Goal: Information Seeking & Learning: Learn about a topic

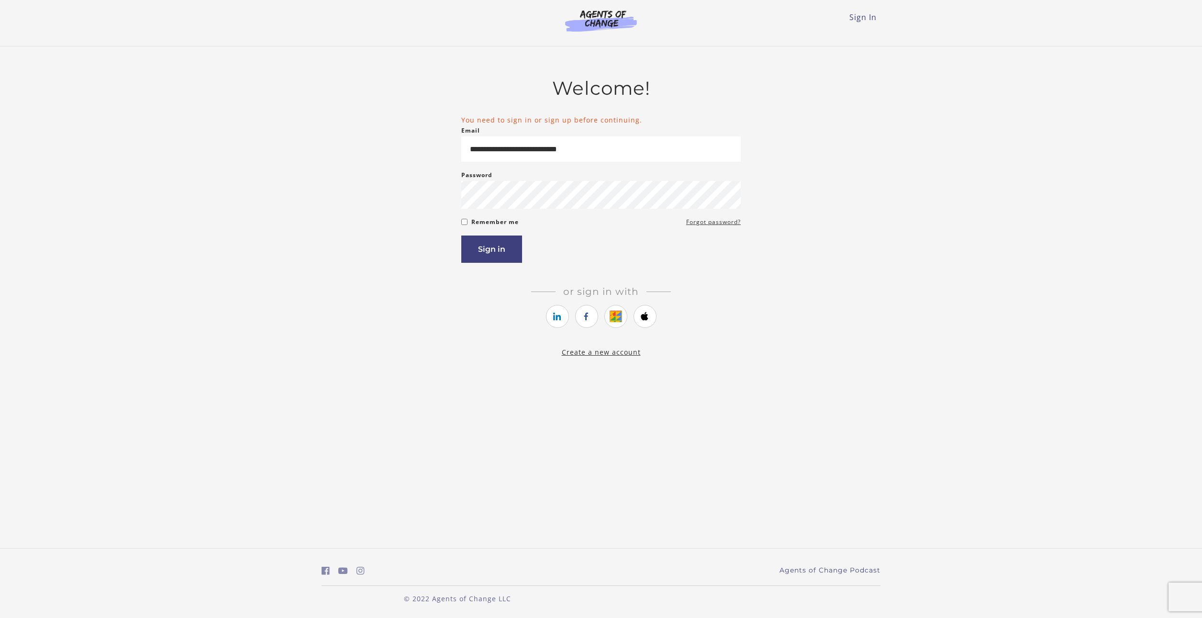
click at [502, 255] on button "Sign in" at bounding box center [491, 248] width 61 height 27
click at [493, 256] on button "Sign in" at bounding box center [491, 248] width 61 height 27
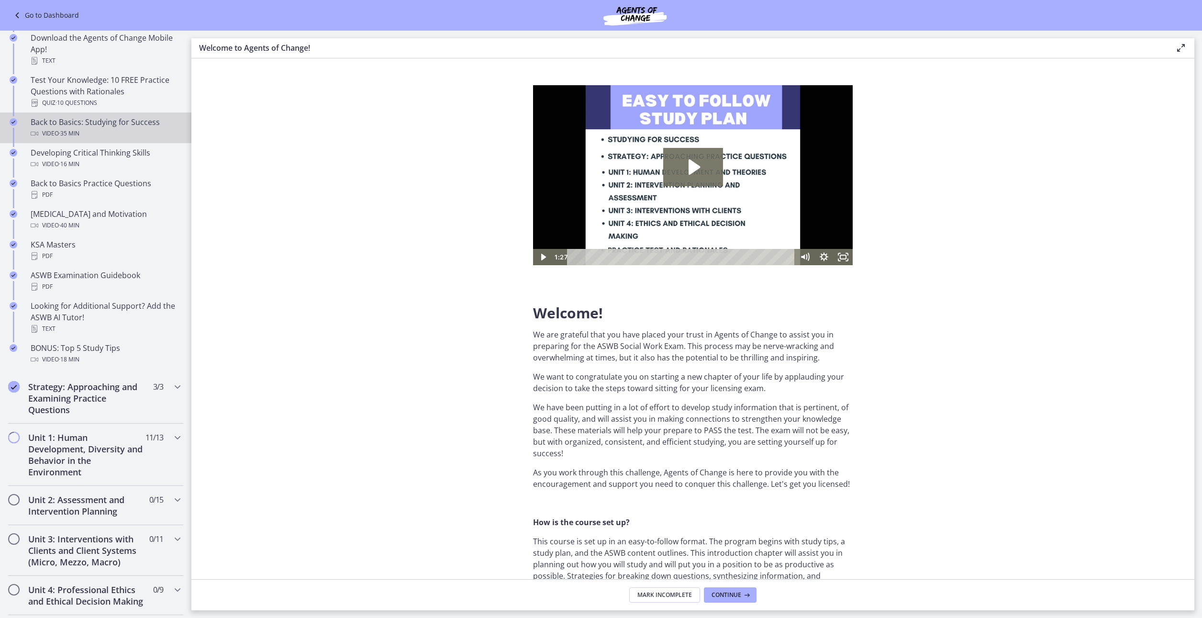
scroll to position [224, 0]
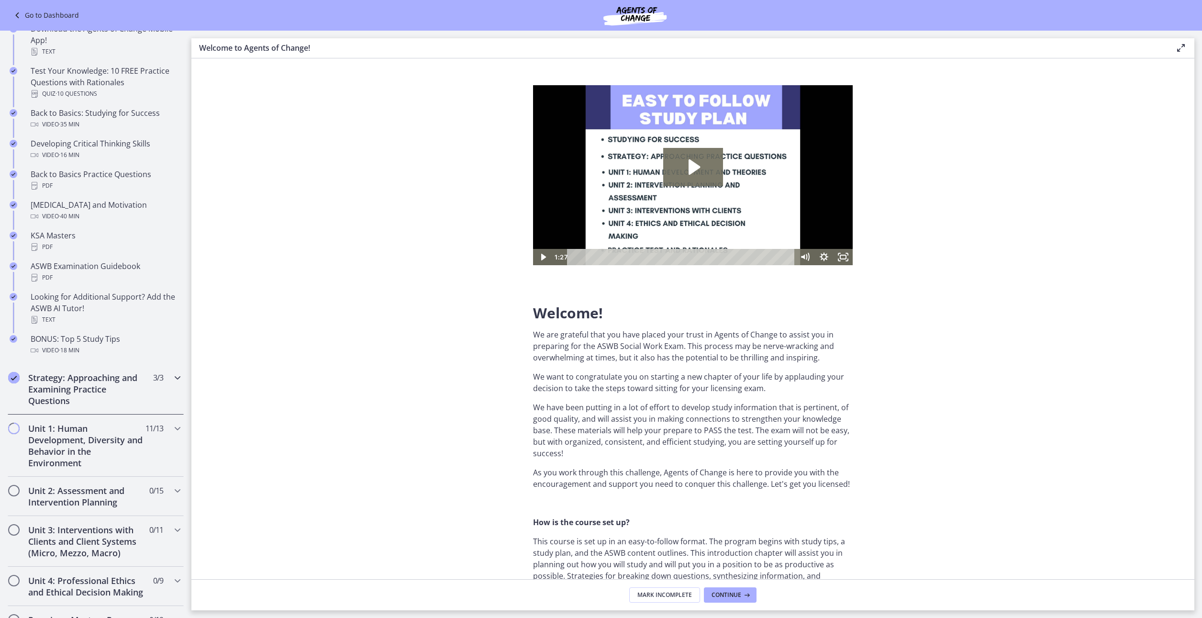
click at [86, 386] on h2 "Strategy: Approaching and Examining Practice Questions" at bounding box center [86, 389] width 117 height 34
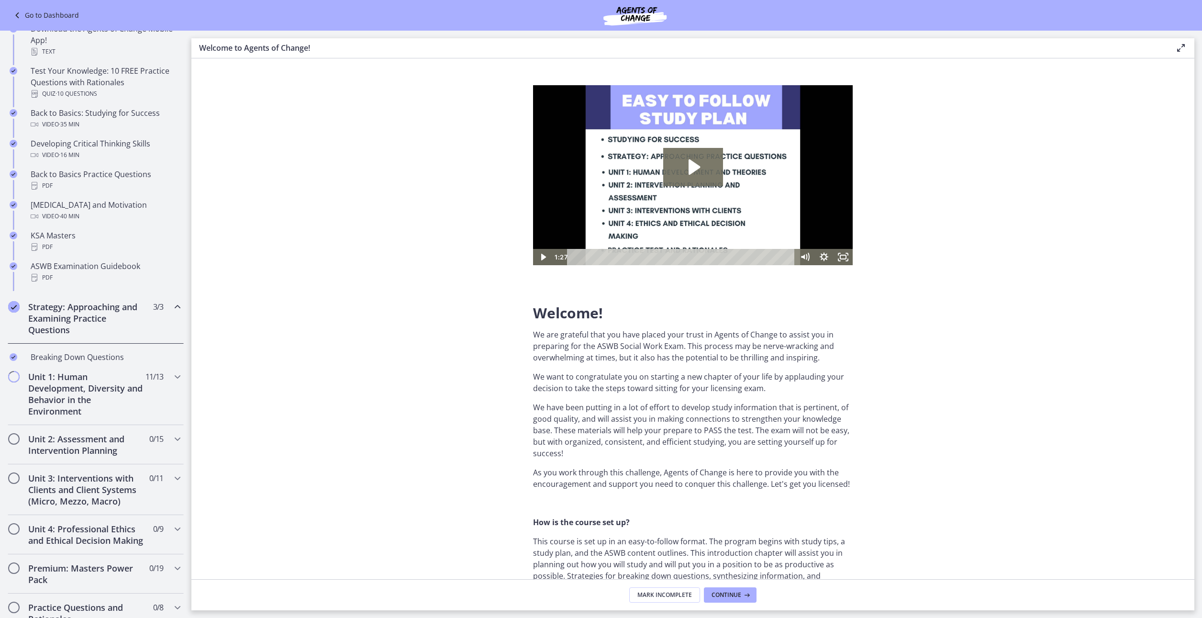
scroll to position [223, 0]
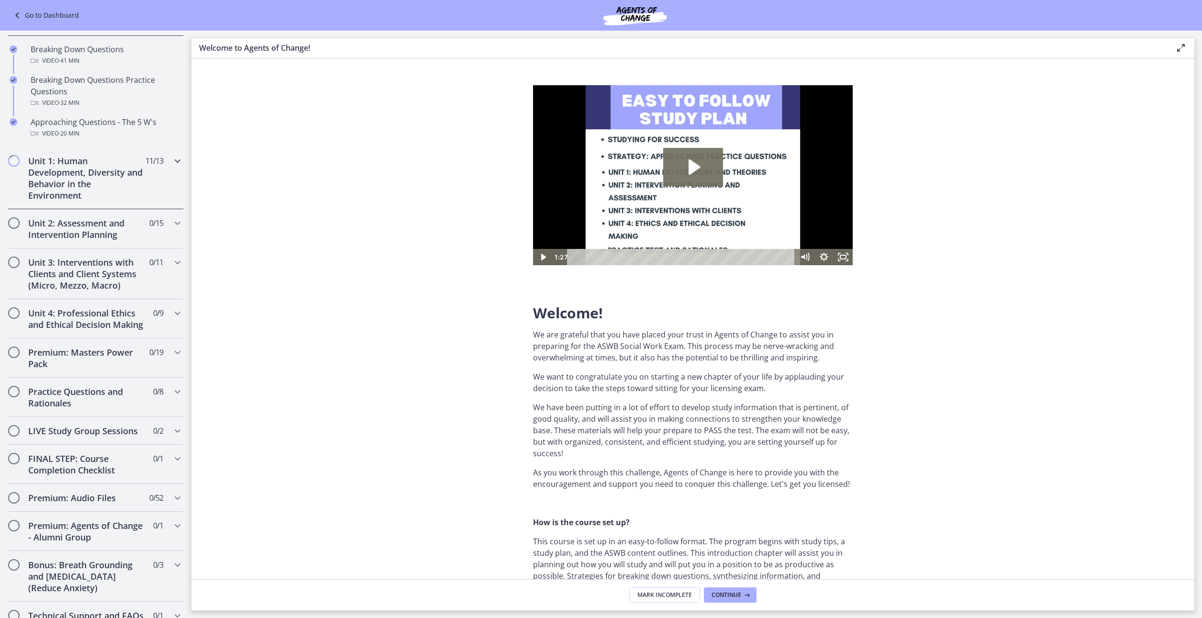
click at [102, 179] on h2 "Unit 1: Human Development, Diversity and Behavior in the Environment" at bounding box center [86, 178] width 117 height 46
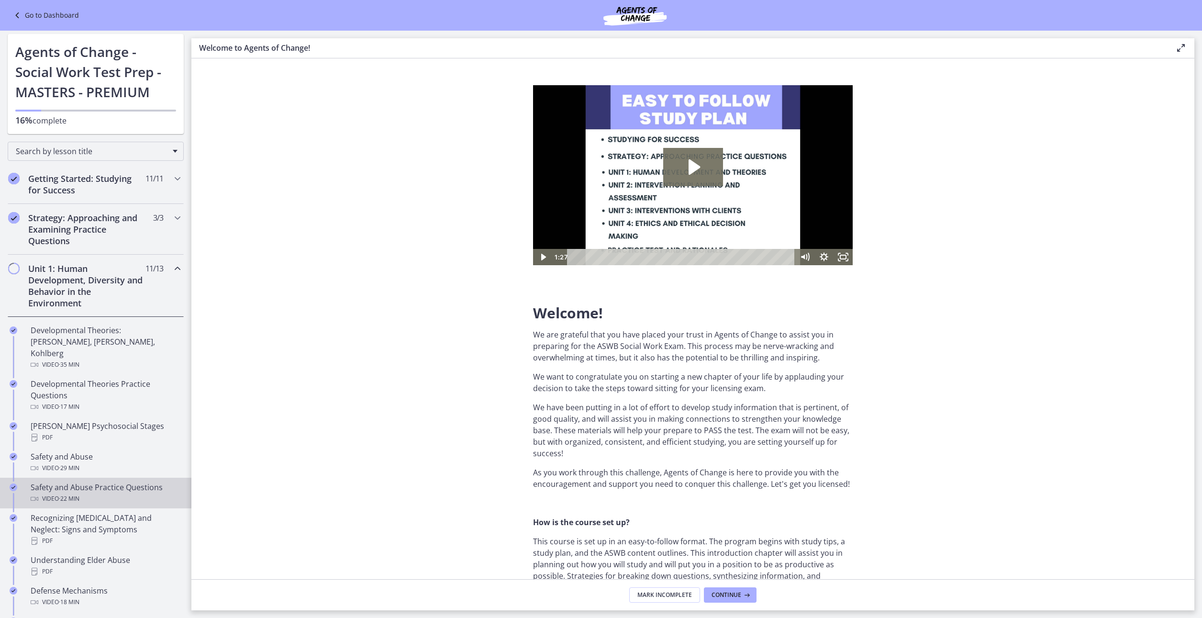
scroll to position [0, 0]
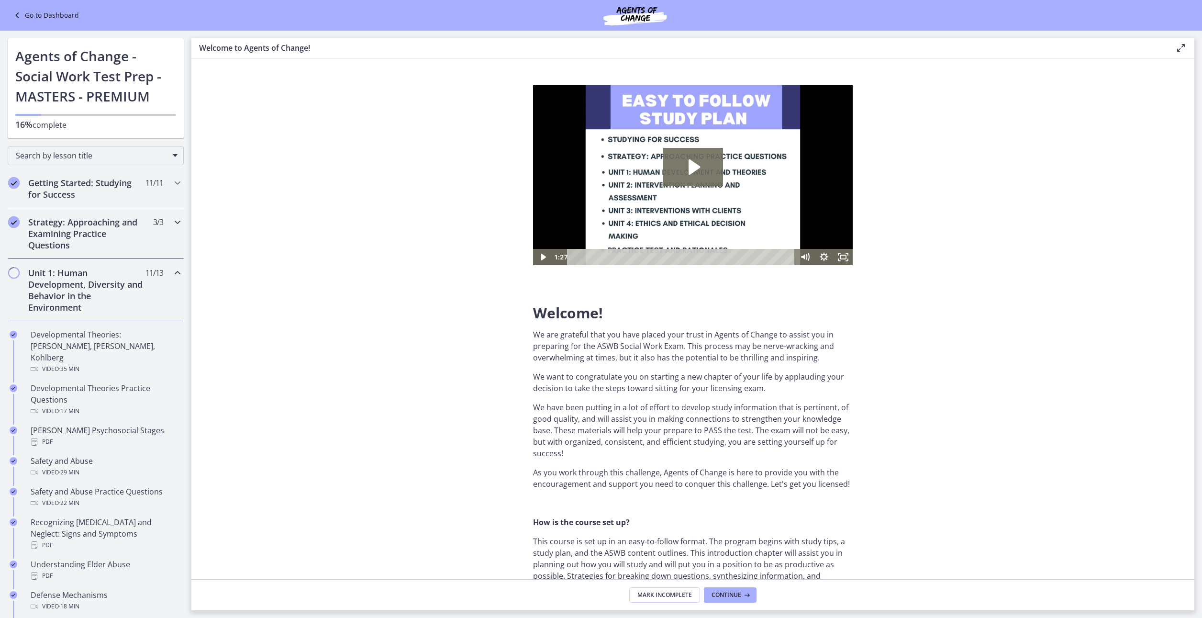
click at [87, 235] on h2 "Strategy: Approaching and Examining Practice Questions" at bounding box center [86, 233] width 117 height 34
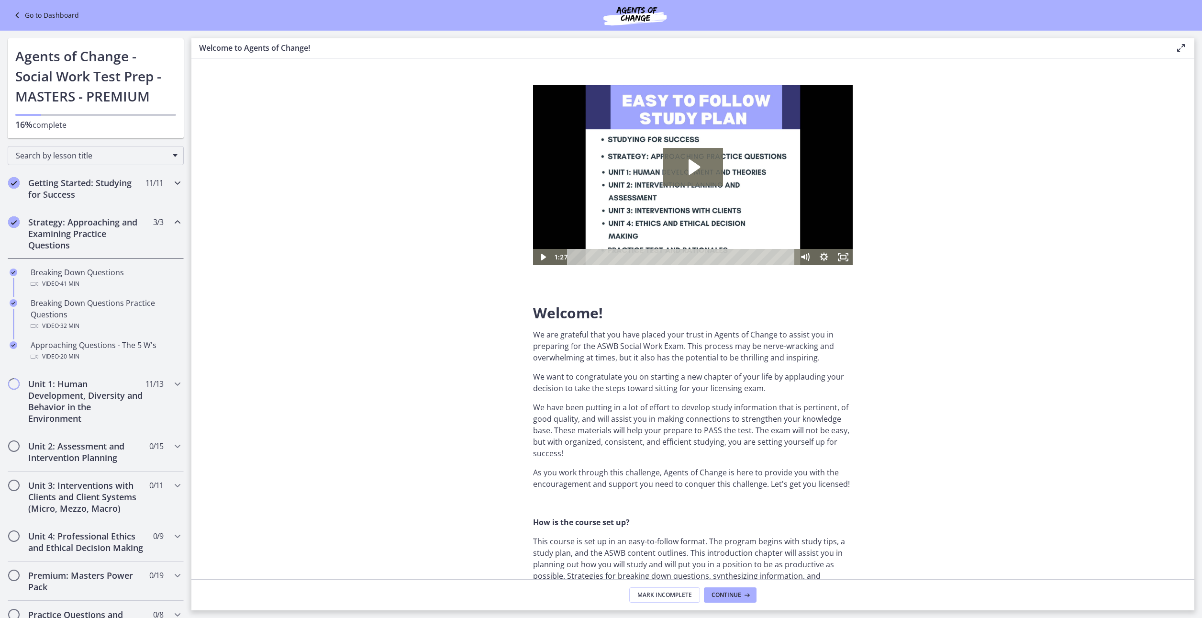
click at [87, 178] on h2 "Getting Started: Studying for Success" at bounding box center [86, 188] width 117 height 23
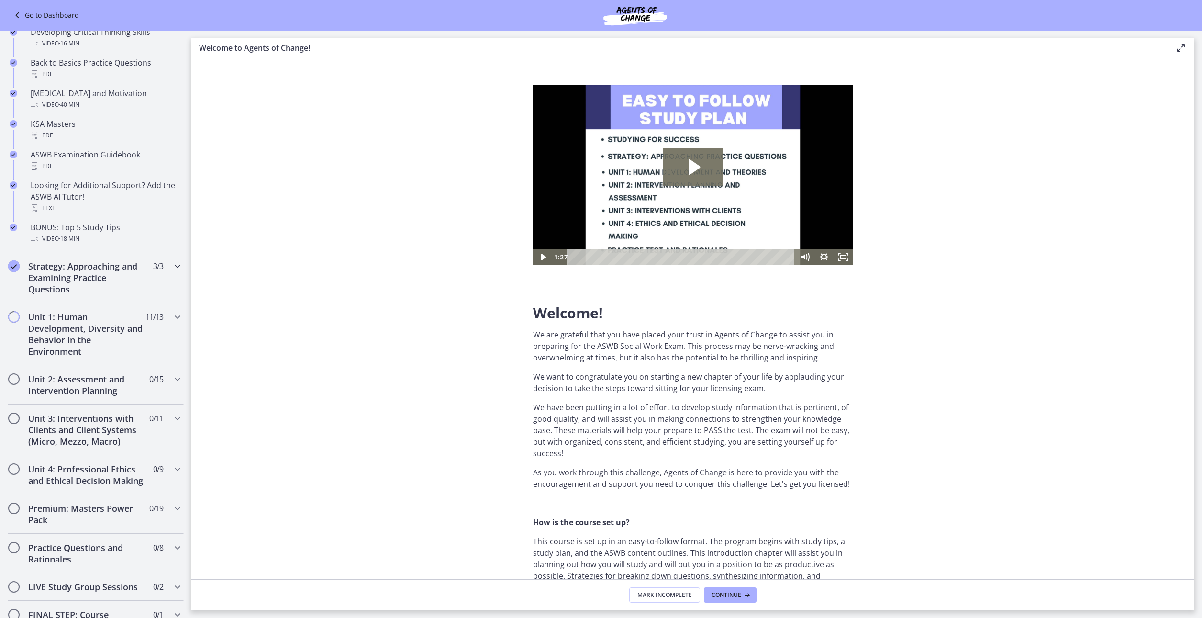
click at [90, 283] on h2 "Strategy: Approaching and Examining Practice Questions" at bounding box center [86, 277] width 117 height 34
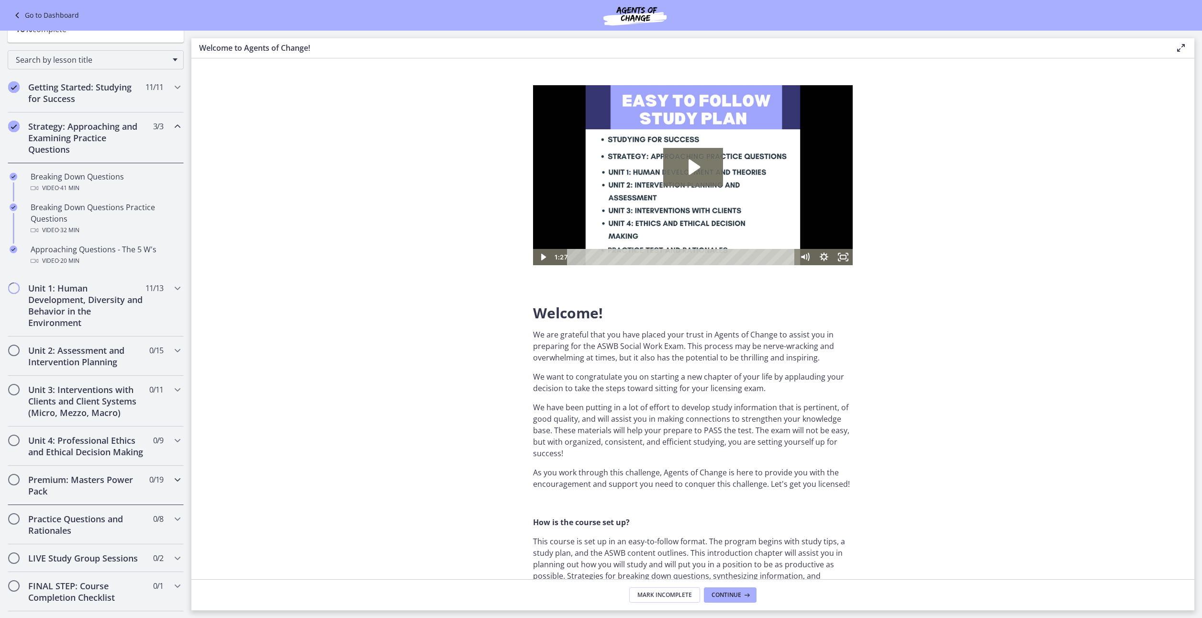
scroll to position [85, 0]
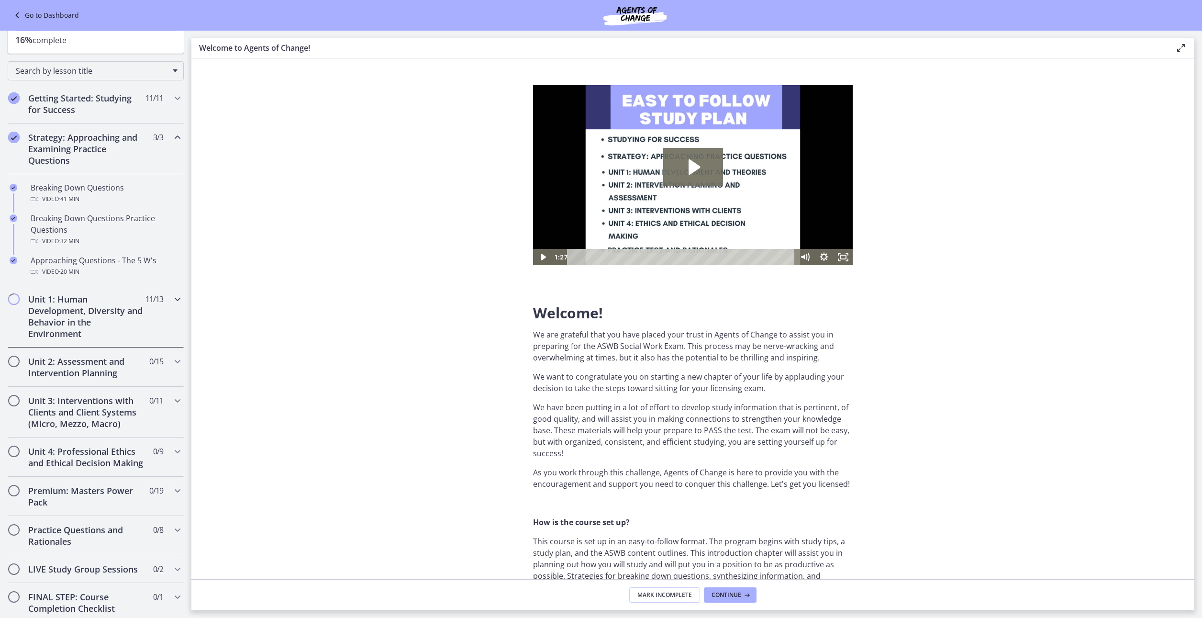
click at [92, 317] on h2 "Unit 1: Human Development, Diversity and Behavior in the Environment" at bounding box center [86, 316] width 117 height 46
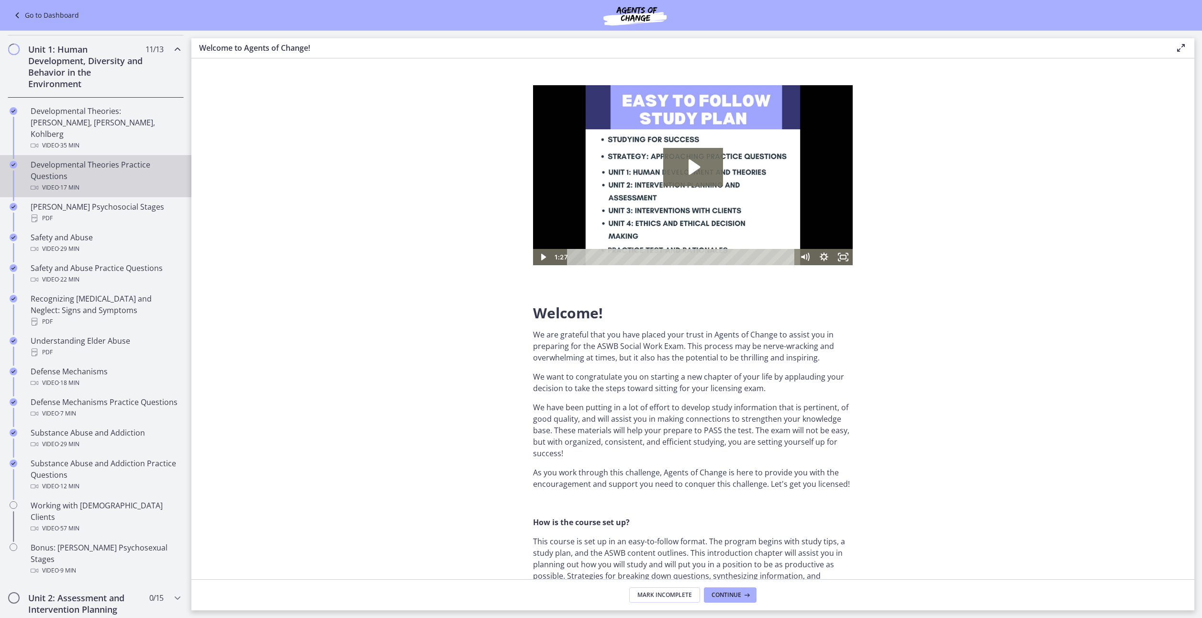
scroll to position [335, 0]
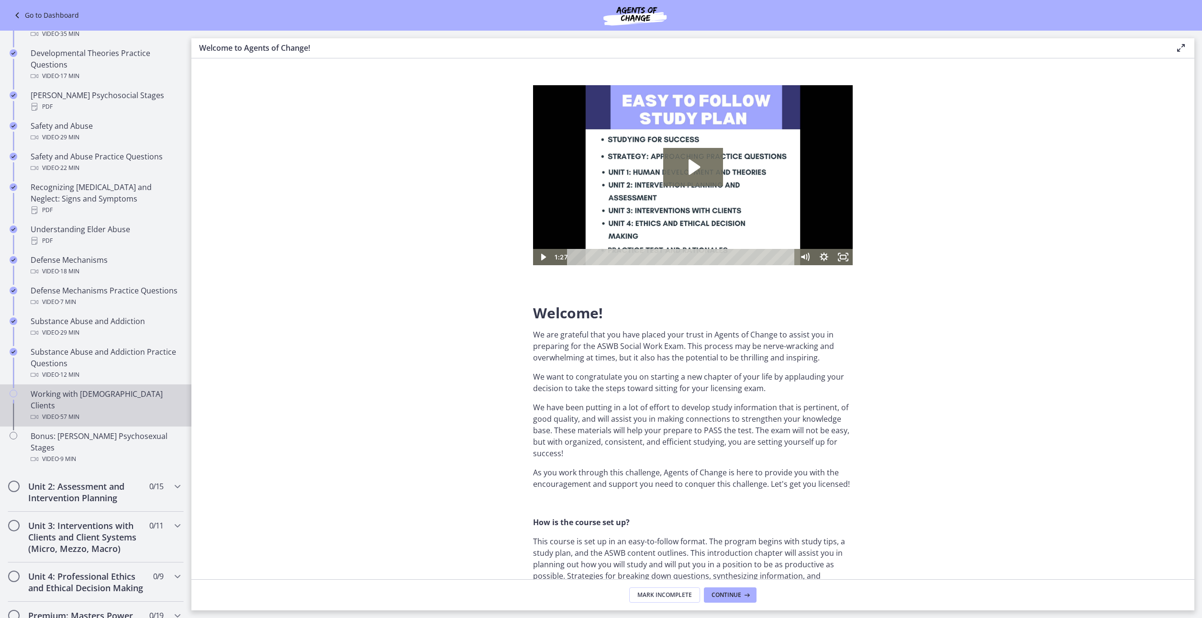
click at [83, 411] on div "Video · 57 min" at bounding box center [105, 416] width 149 height 11
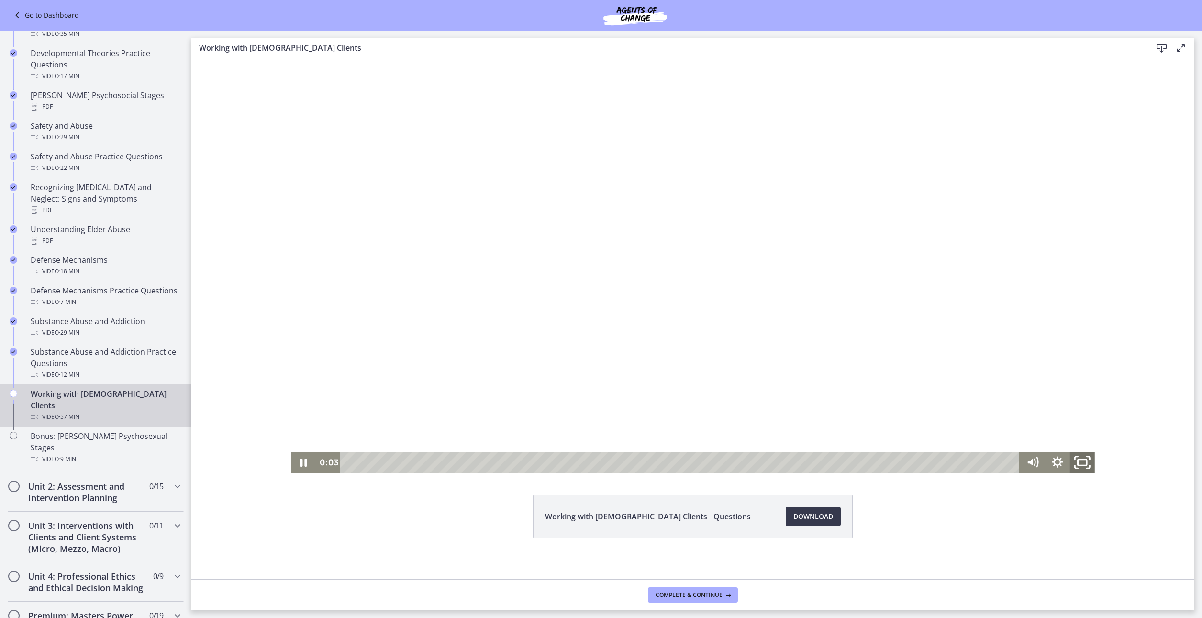
click at [1074, 464] on icon "Fullscreen" at bounding box center [1083, 462] width 30 height 25
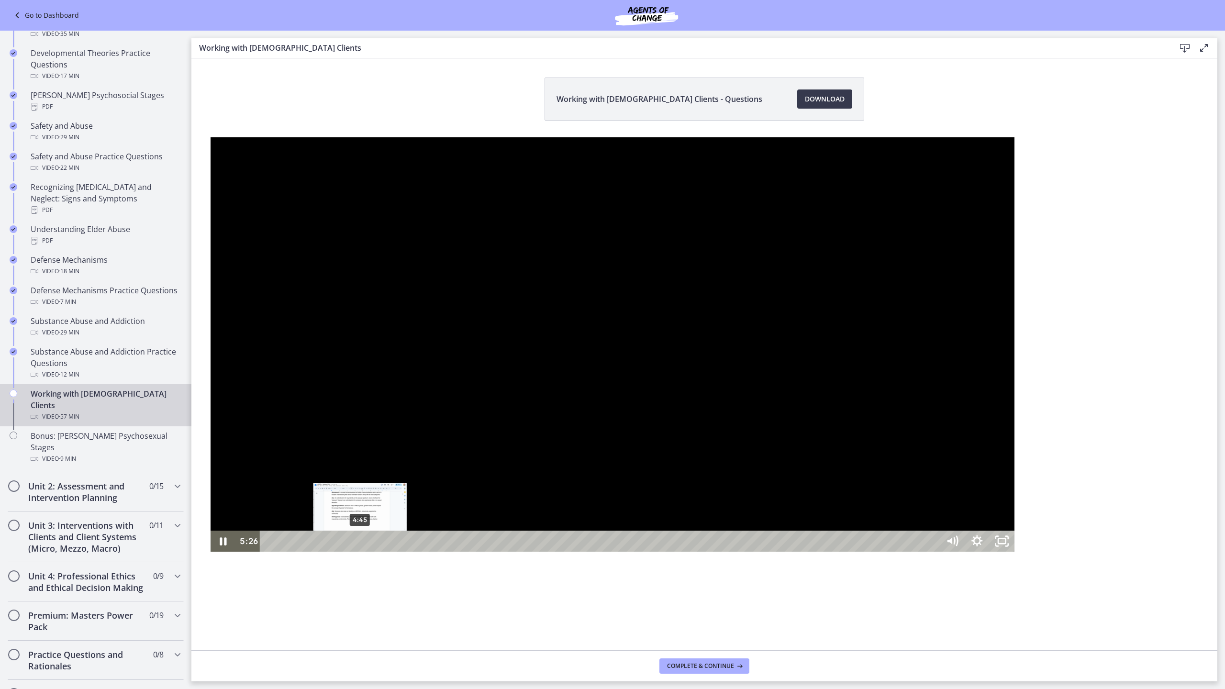
click at [269, 552] on div "4:45" at bounding box center [601, 541] width 665 height 21
click at [269, 552] on div "4:48" at bounding box center [601, 541] width 665 height 21
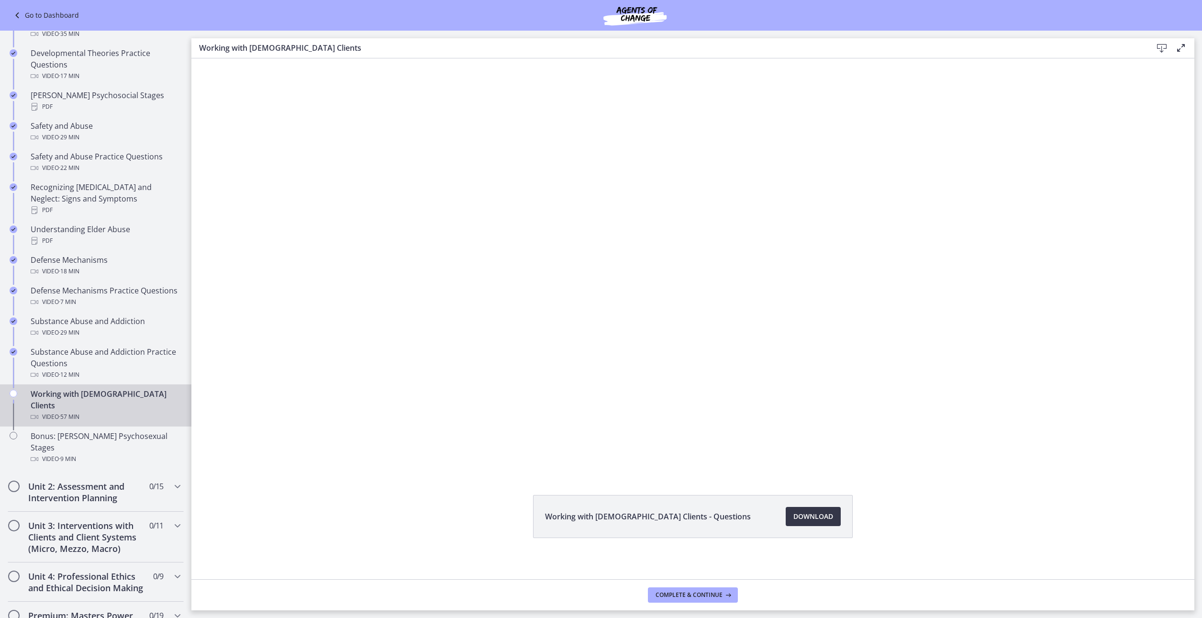
click at [820, 512] on span "Download Opens in a new window" at bounding box center [814, 516] width 40 height 11
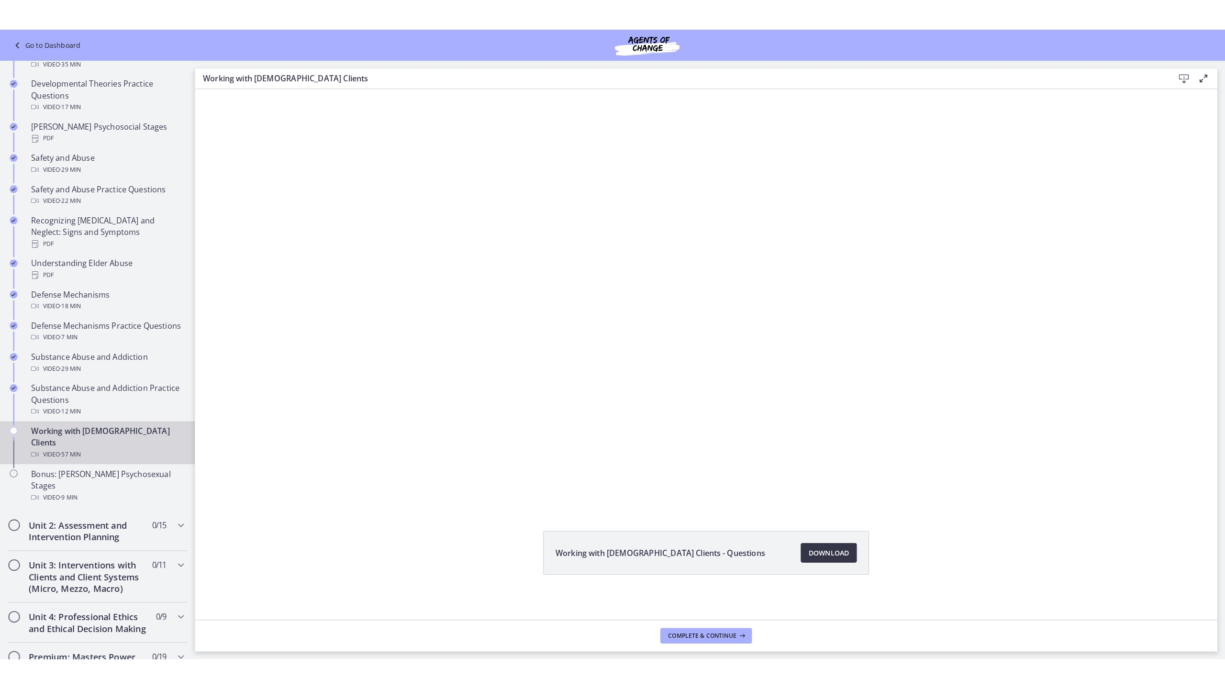
scroll to position [5, 0]
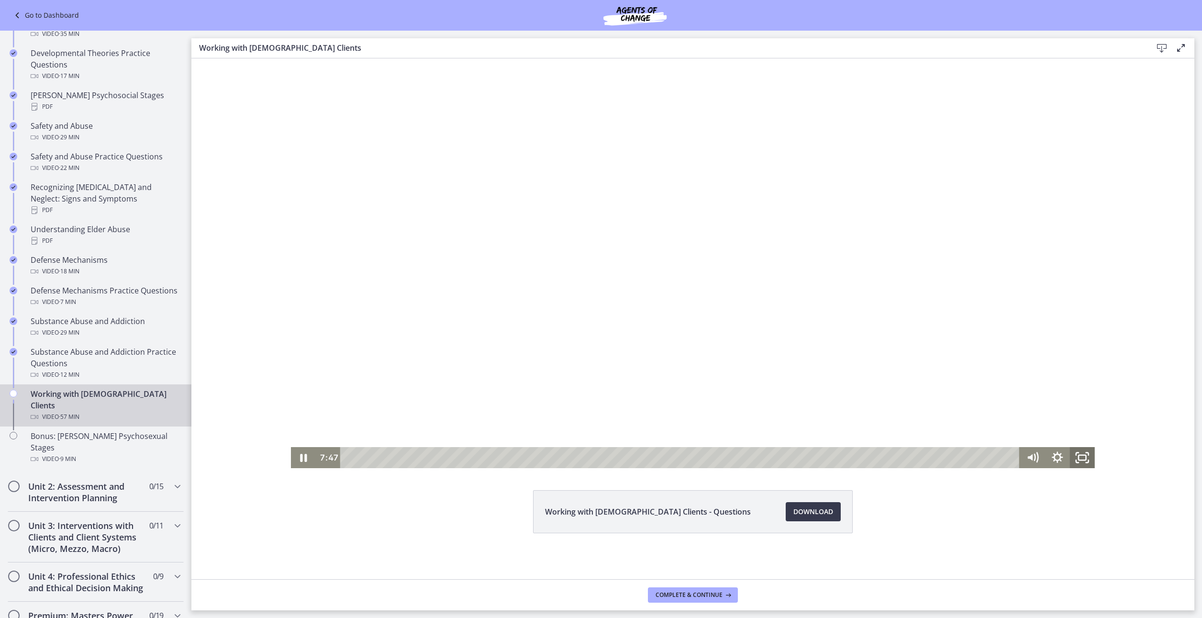
drag, startPoint x: 1076, startPoint y: 456, endPoint x: 1290, endPoint y: 558, distance: 237.4
click at [1076, 456] on icon "Fullscreen" at bounding box center [1082, 457] width 25 height 21
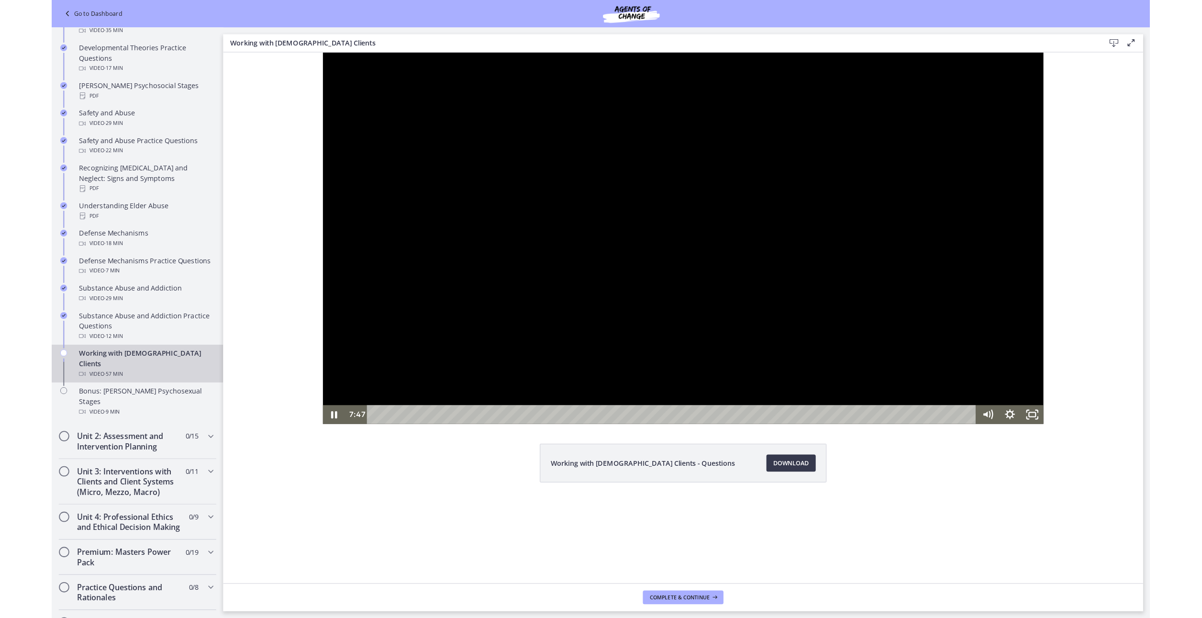
scroll to position [0, 0]
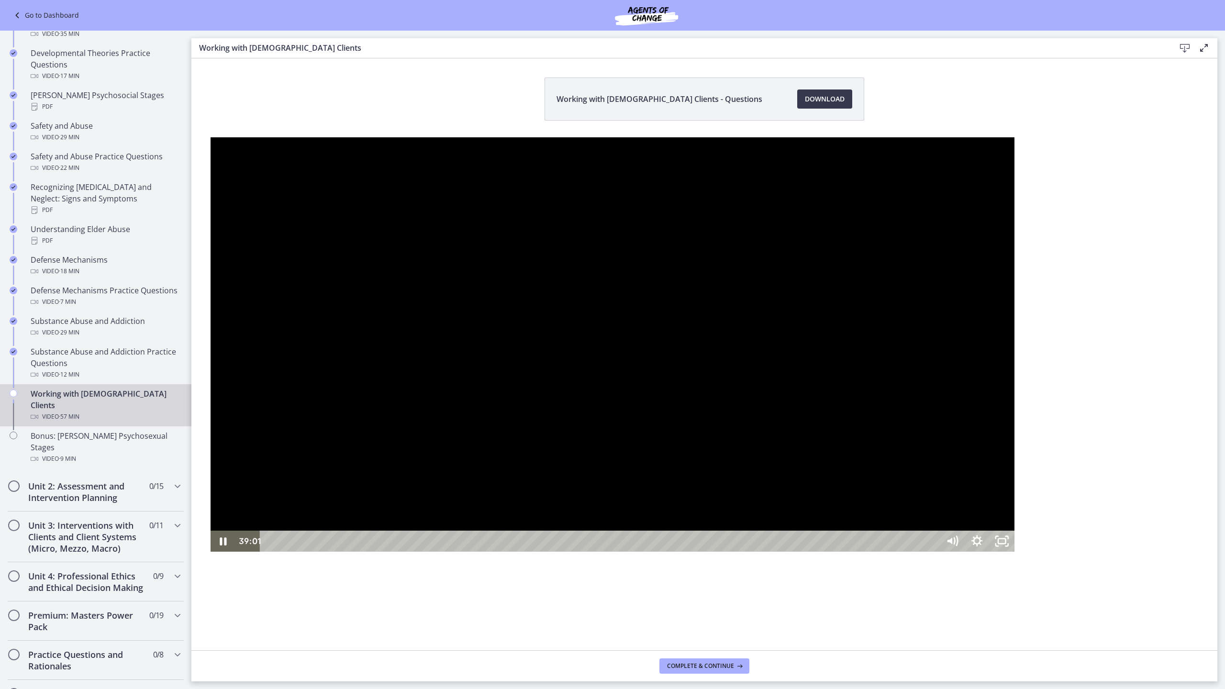
click at [654, 376] on div at bounding box center [613, 344] width 804 height 414
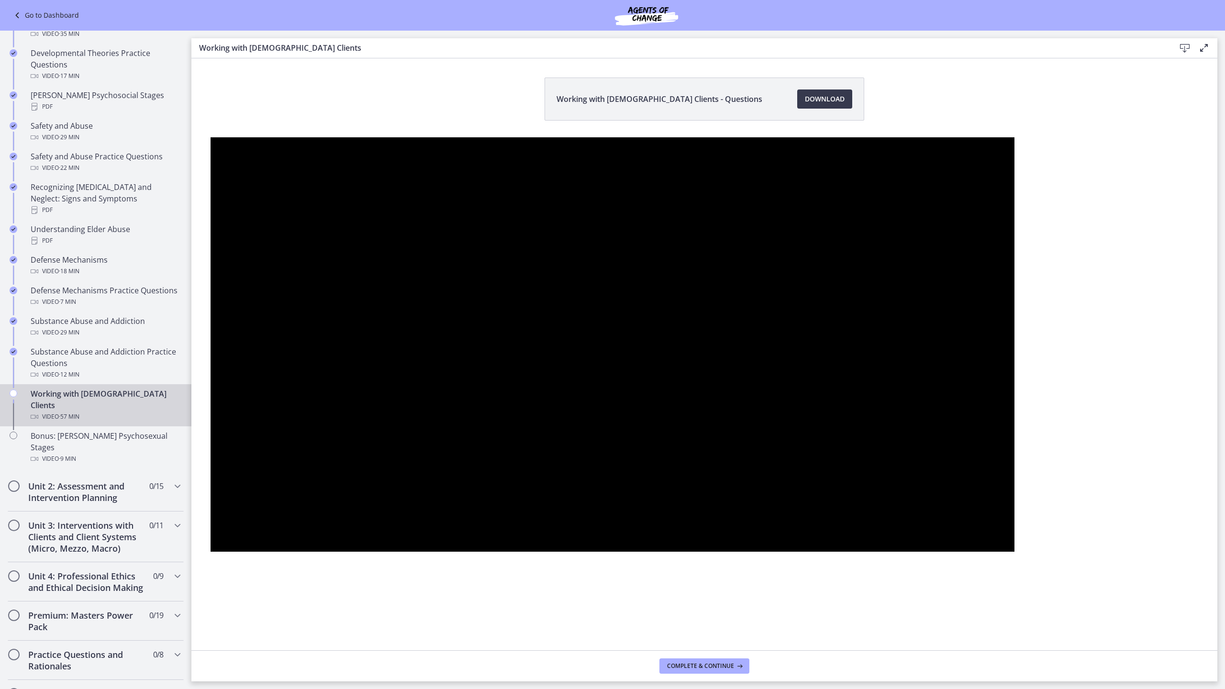
click at [211, 137] on button "Play Video: cmhf48khnk6s72tglic0.mp4" at bounding box center [211, 137] width 0 height 0
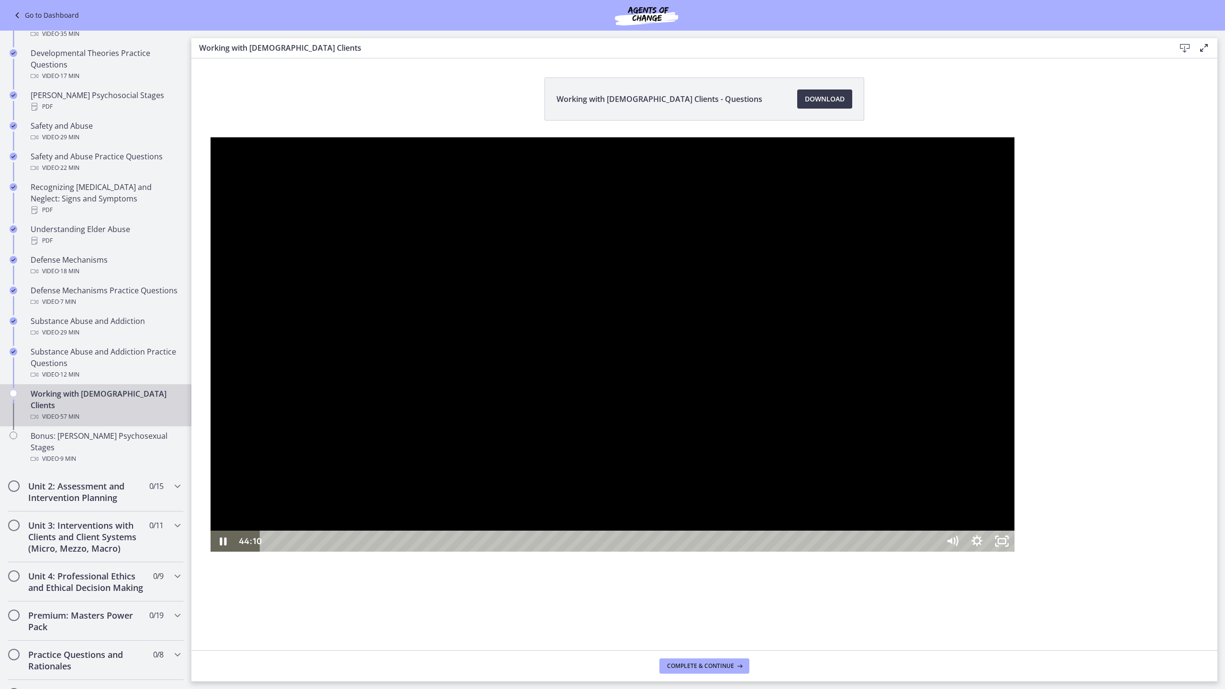
click at [580, 385] on div at bounding box center [613, 344] width 804 height 414
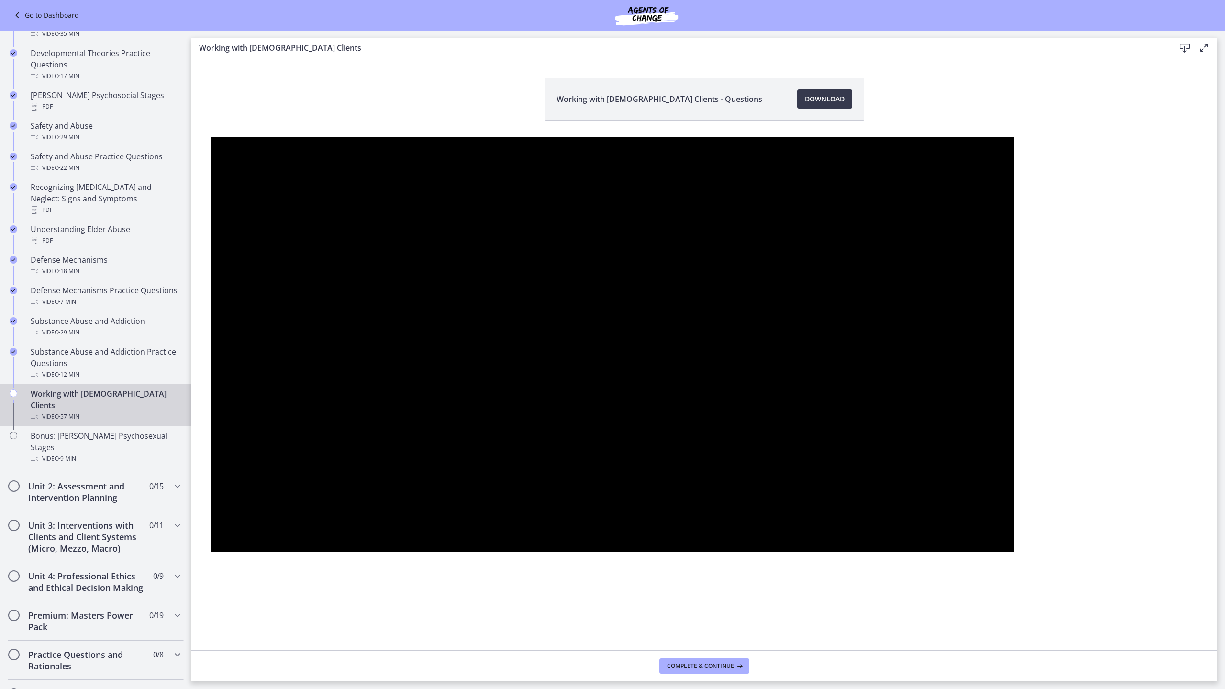
click at [580, 385] on div at bounding box center [613, 344] width 804 height 414
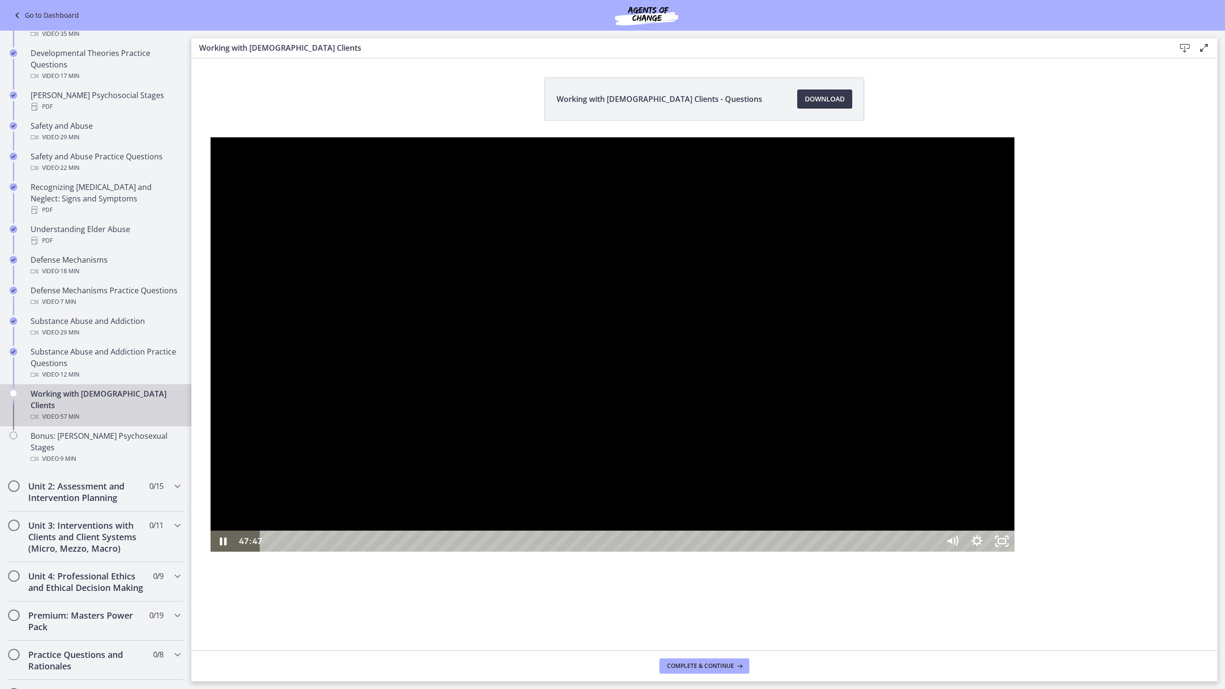
click at [542, 372] on div at bounding box center [613, 344] width 804 height 414
click at [527, 333] on div at bounding box center [613, 344] width 804 height 414
click at [567, 390] on div at bounding box center [613, 344] width 804 height 414
click at [611, 370] on div at bounding box center [613, 344] width 804 height 414
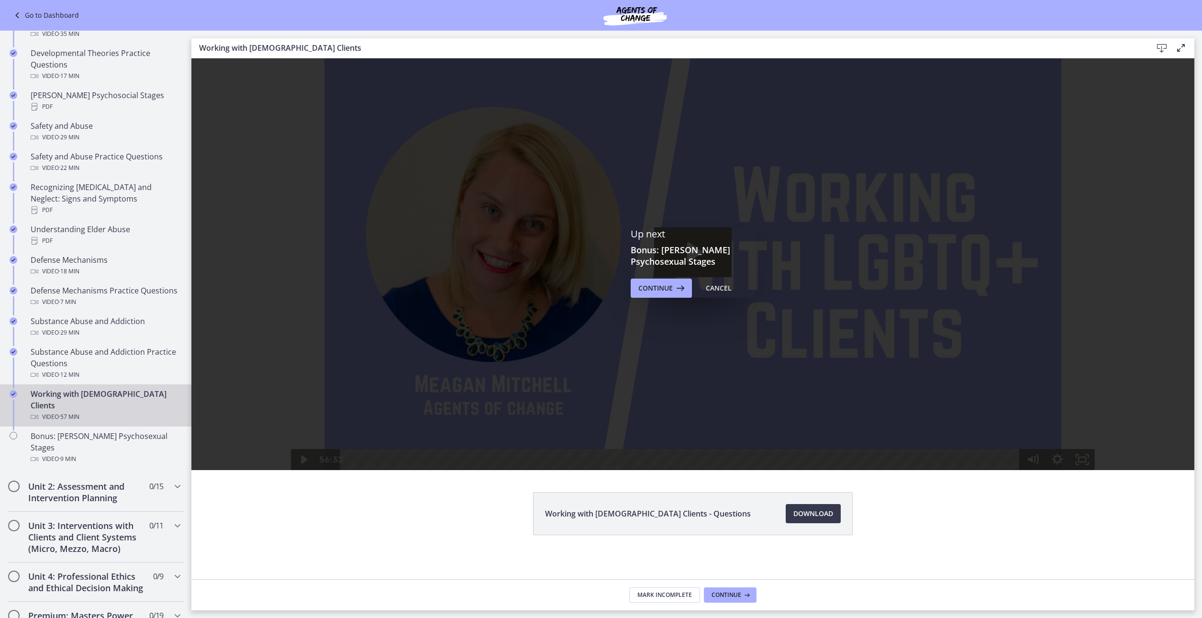
scroll to position [5, 0]
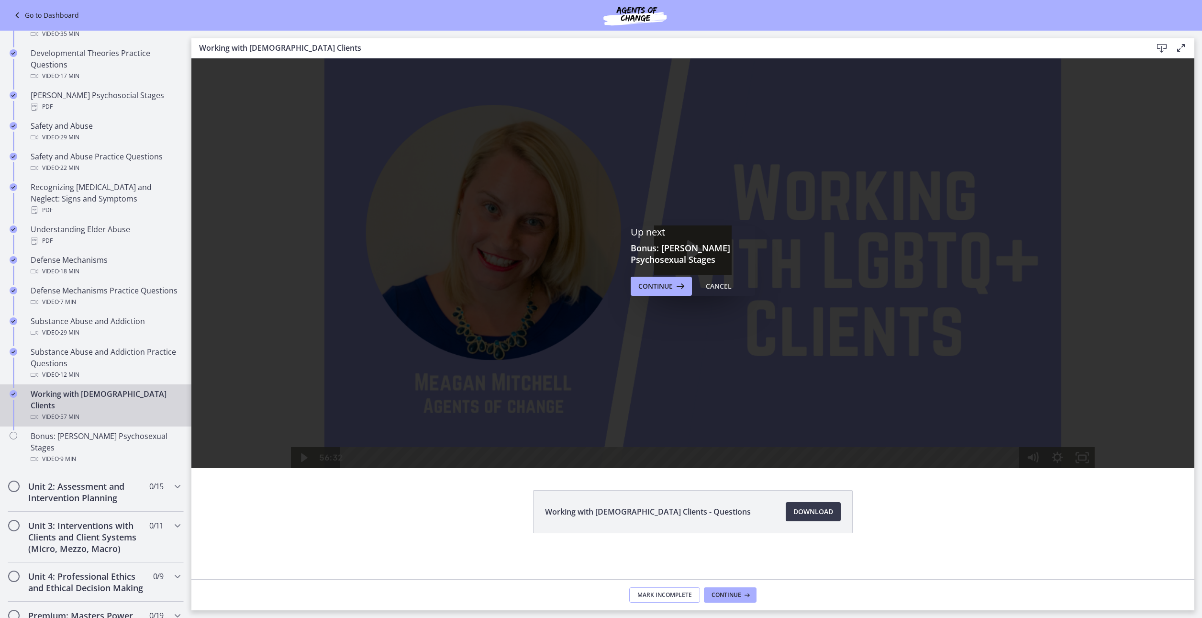
click at [665, 594] on span "Mark Incomplete" at bounding box center [664, 595] width 55 height 8
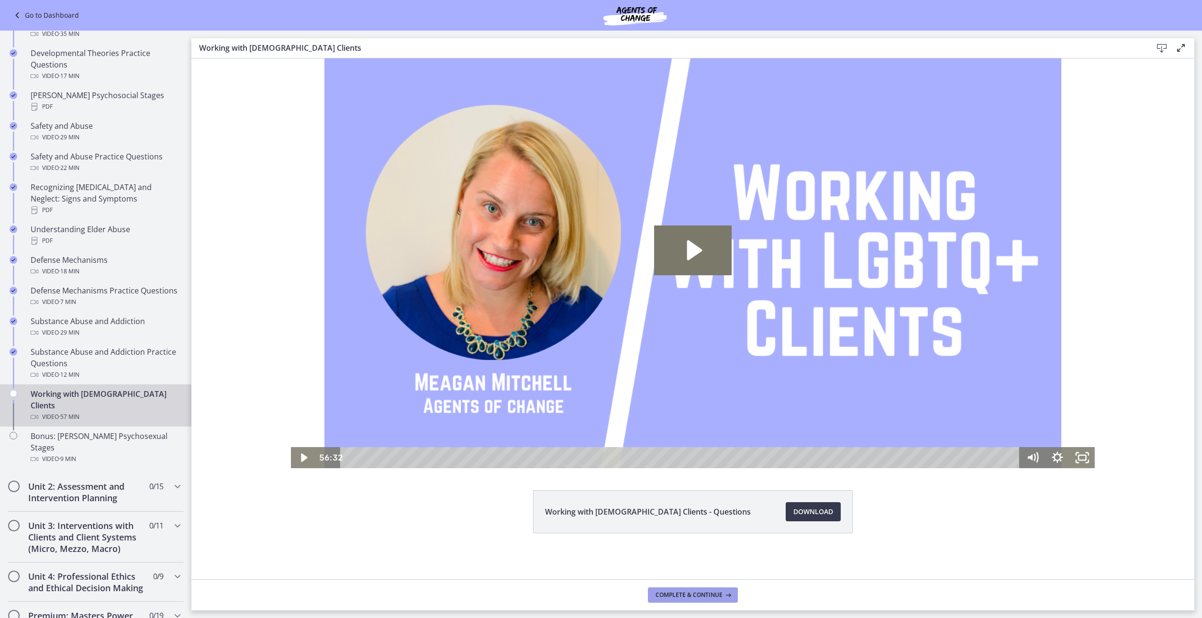
click at [662, 595] on span "Complete & continue" at bounding box center [689, 595] width 67 height 8
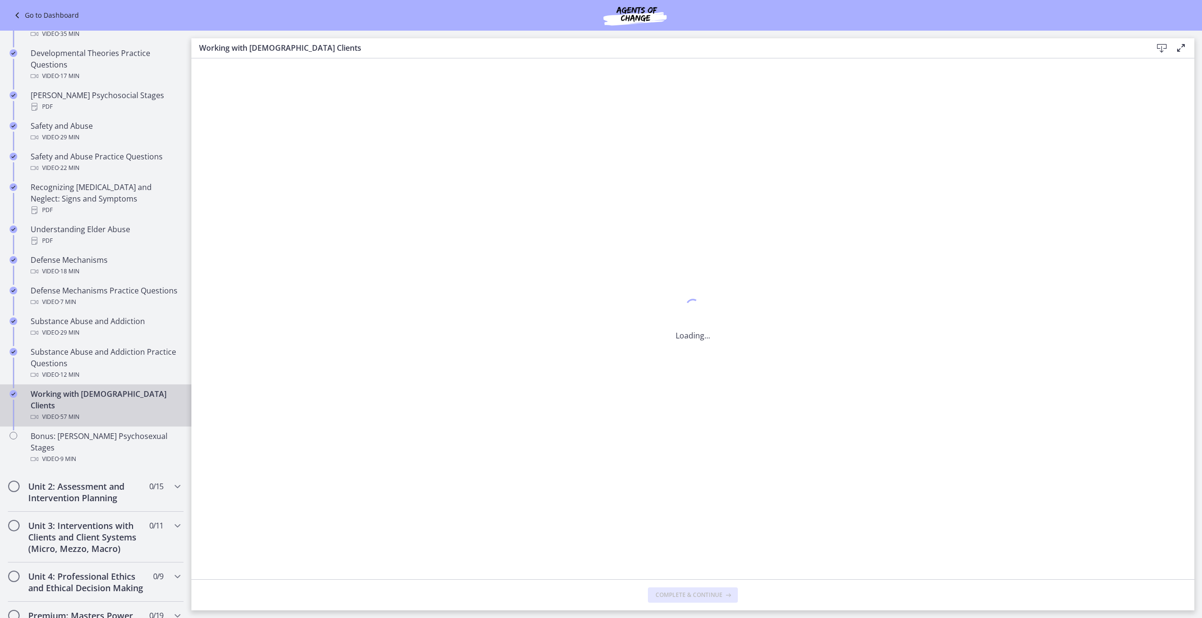
scroll to position [0, 0]
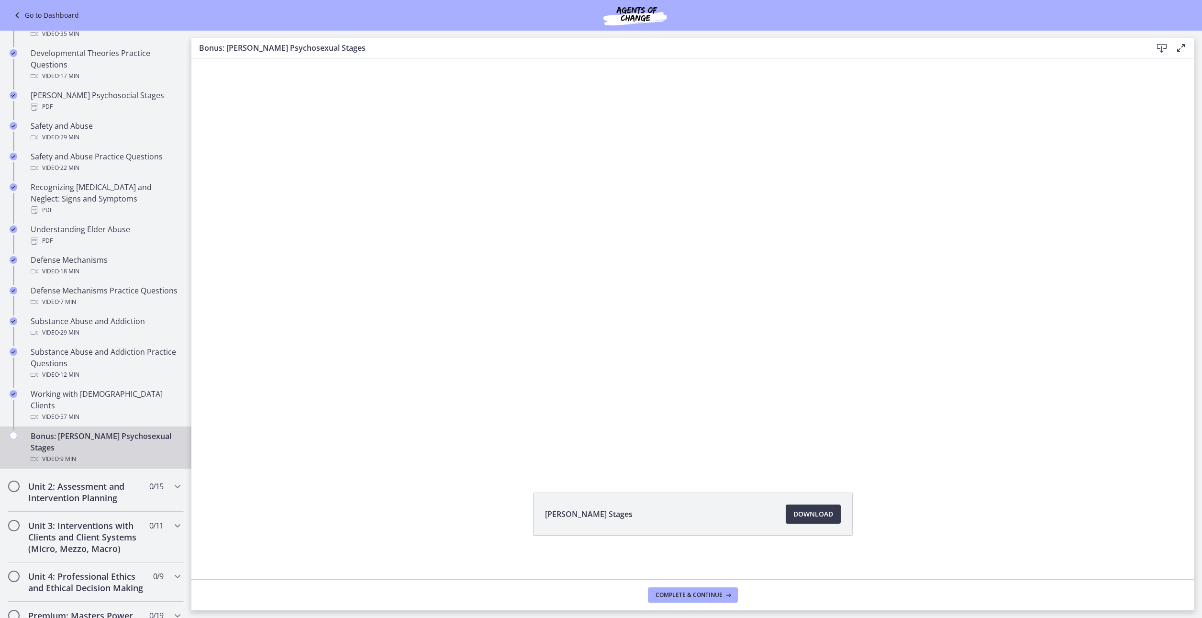
scroll to position [5, 0]
click at [824, 509] on span "Download Opens in a new window" at bounding box center [814, 511] width 40 height 11
drag, startPoint x: 868, startPoint y: 527, endPoint x: 935, endPoint y: 563, distance: 76.4
click at [935, 563] on div "Freud's Stages Download Opens in a new window" at bounding box center [692, 539] width 1003 height 89
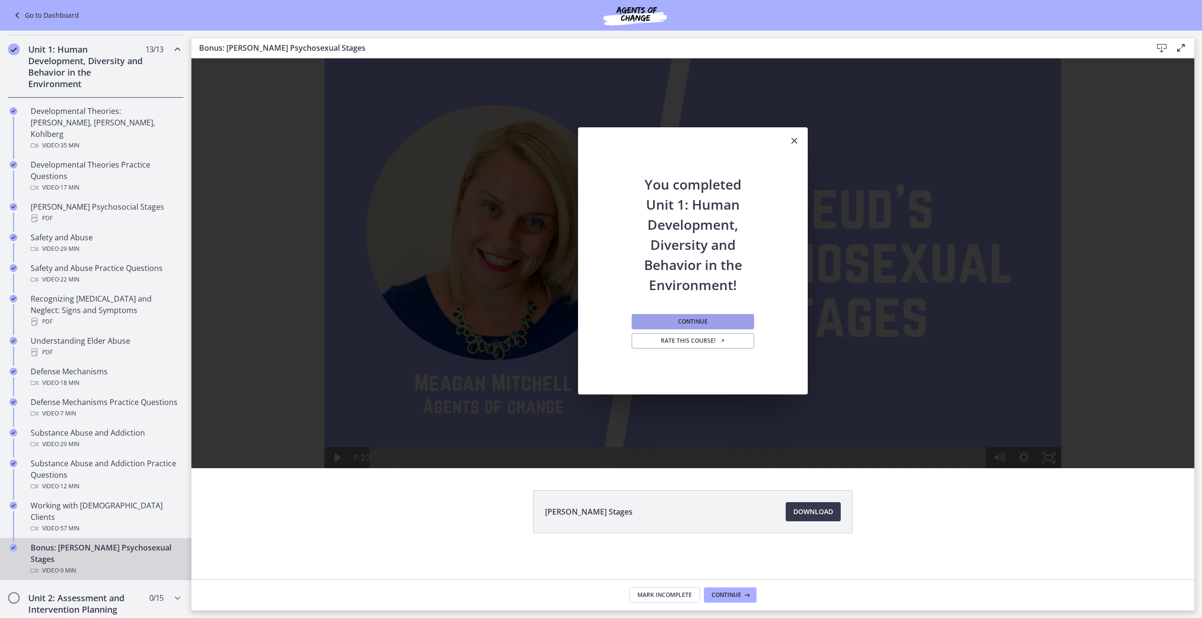
click at [713, 321] on button "Continue" at bounding box center [693, 321] width 123 height 15
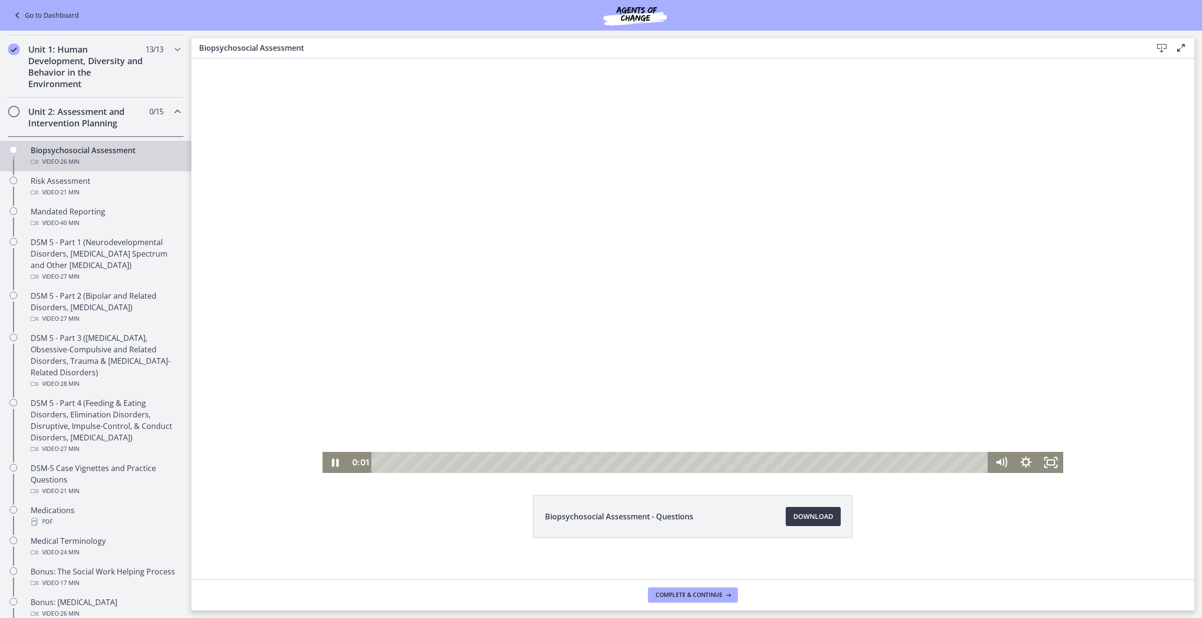
click at [670, 286] on div at bounding box center [693, 265] width 741 height 414
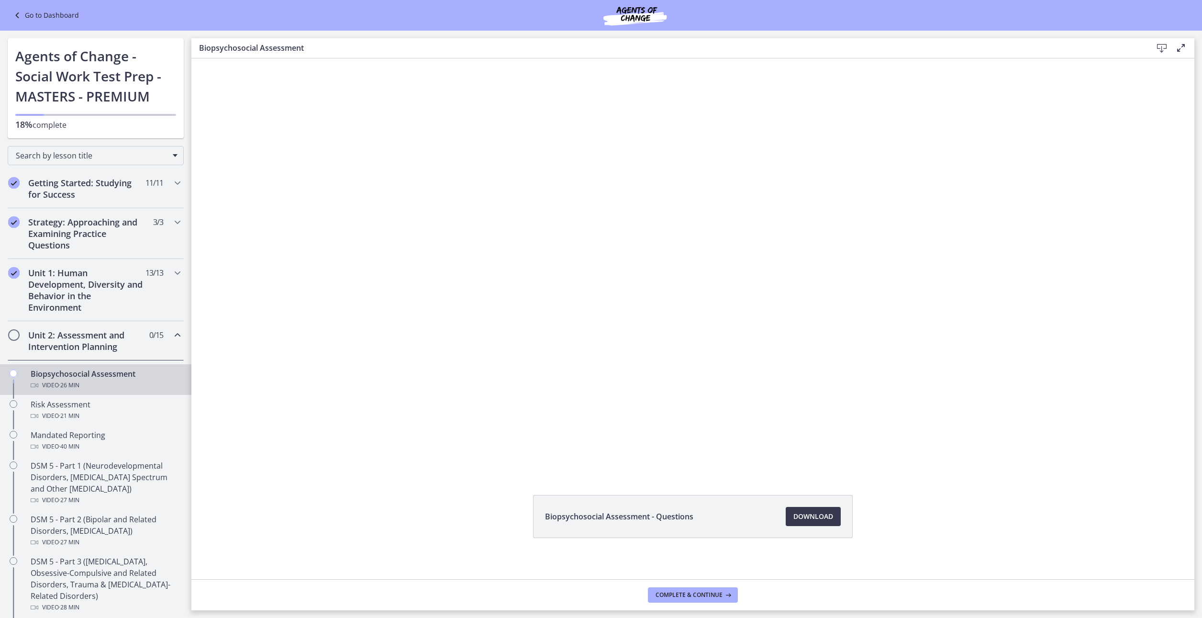
click at [234, 382] on div "Click for sound @keyframes VOLUME_SMALL_WAVE_FLASH { 0% { opacity: 0; } 33% { o…" at bounding box center [692, 265] width 1003 height 414
click at [67, 300] on h2 "Unit 1: Human Development, Diversity and Behavior in the Environment" at bounding box center [86, 290] width 117 height 46
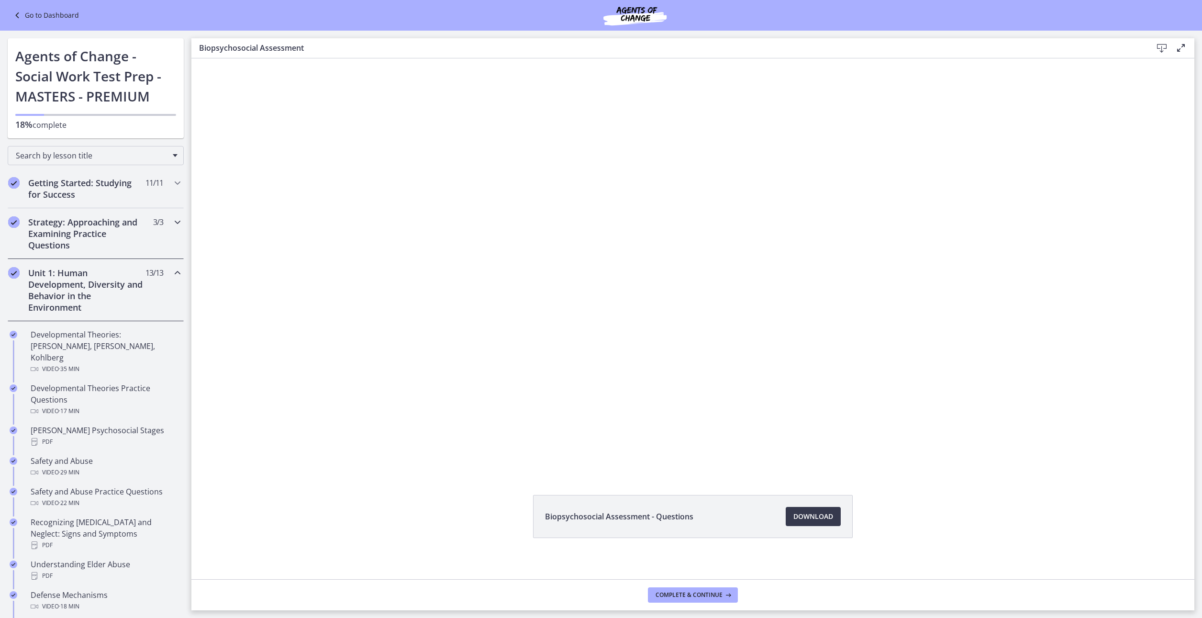
click at [88, 221] on h2 "Strategy: Approaching and Examining Practice Questions" at bounding box center [86, 233] width 117 height 34
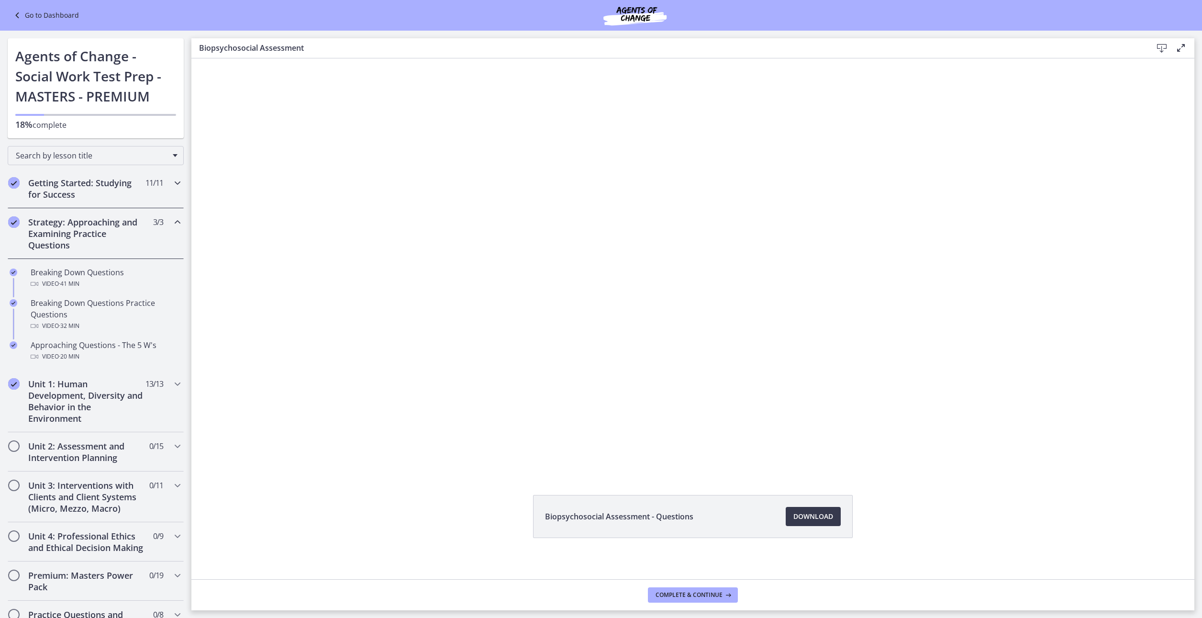
click at [107, 193] on h2 "Getting Started: Studying for Success" at bounding box center [86, 188] width 117 height 23
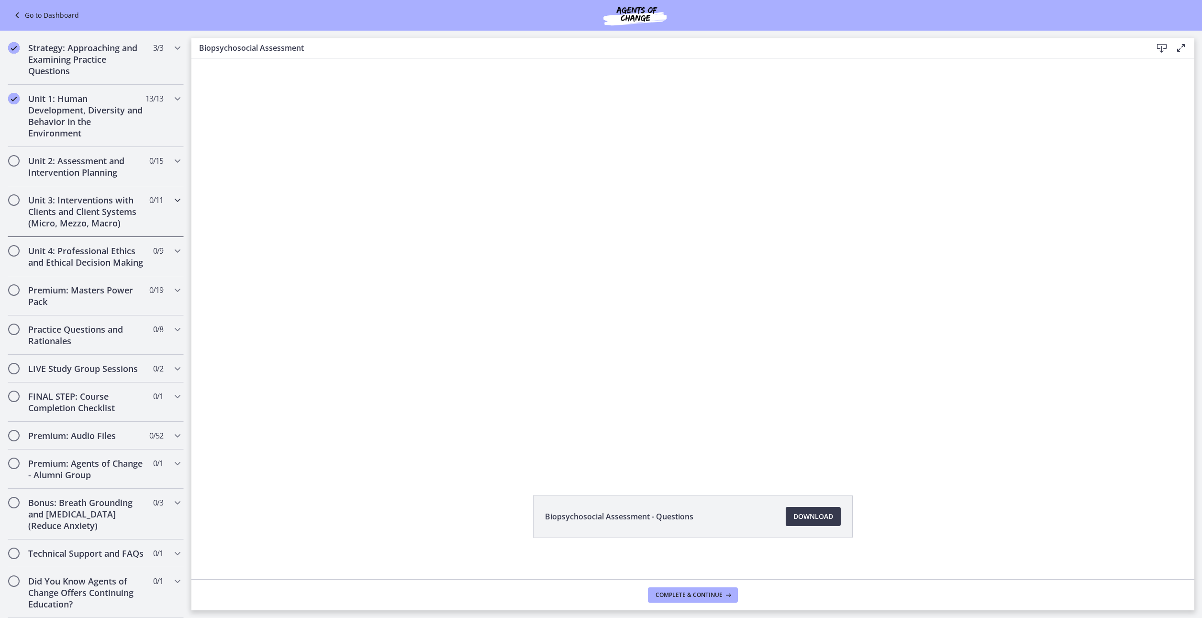
scroll to position [559, 0]
click at [87, 120] on h2 "Unit 1: Human Development, Diversity and Behavior in the Environment" at bounding box center [86, 116] width 117 height 46
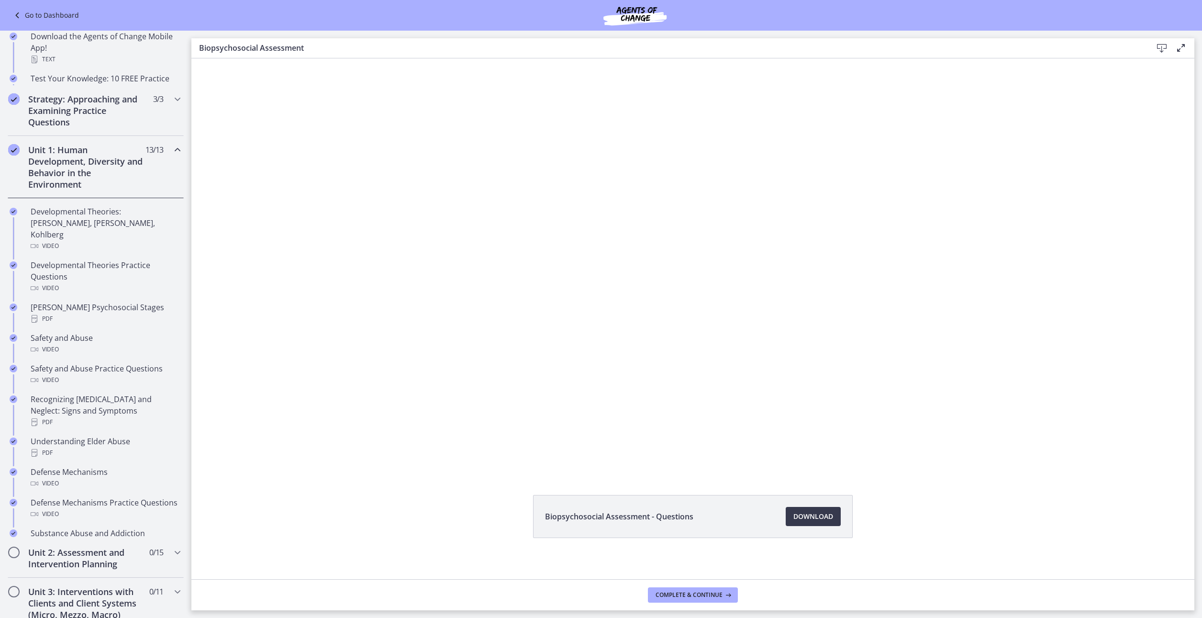
scroll to position [179, 0]
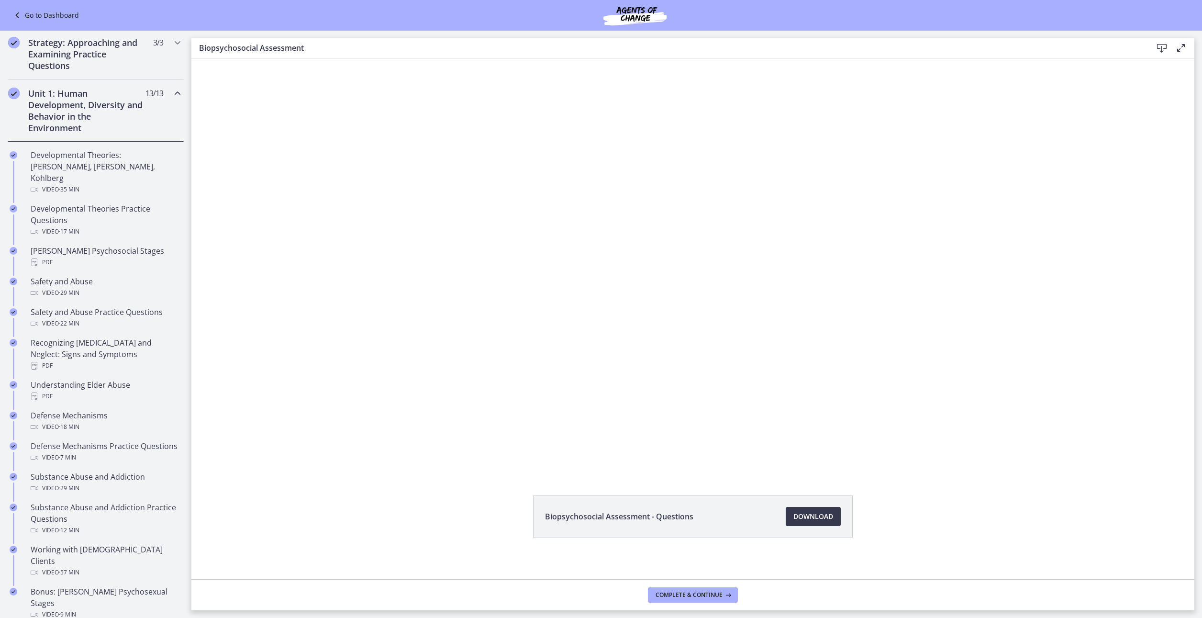
click at [87, 120] on h2 "Unit 1: Human Development, Diversity and Behavior in the Environment" at bounding box center [86, 111] width 117 height 46
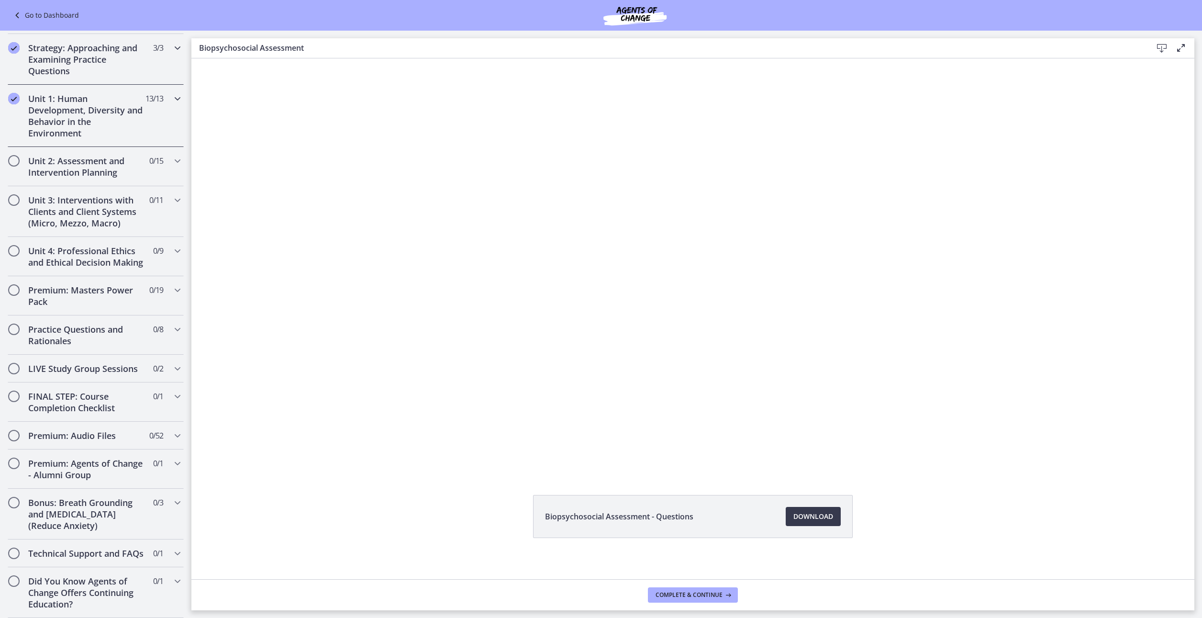
scroll to position [197, 0]
click at [82, 155] on h2 "Unit 2: Assessment and Intervention Planning" at bounding box center [86, 166] width 117 height 23
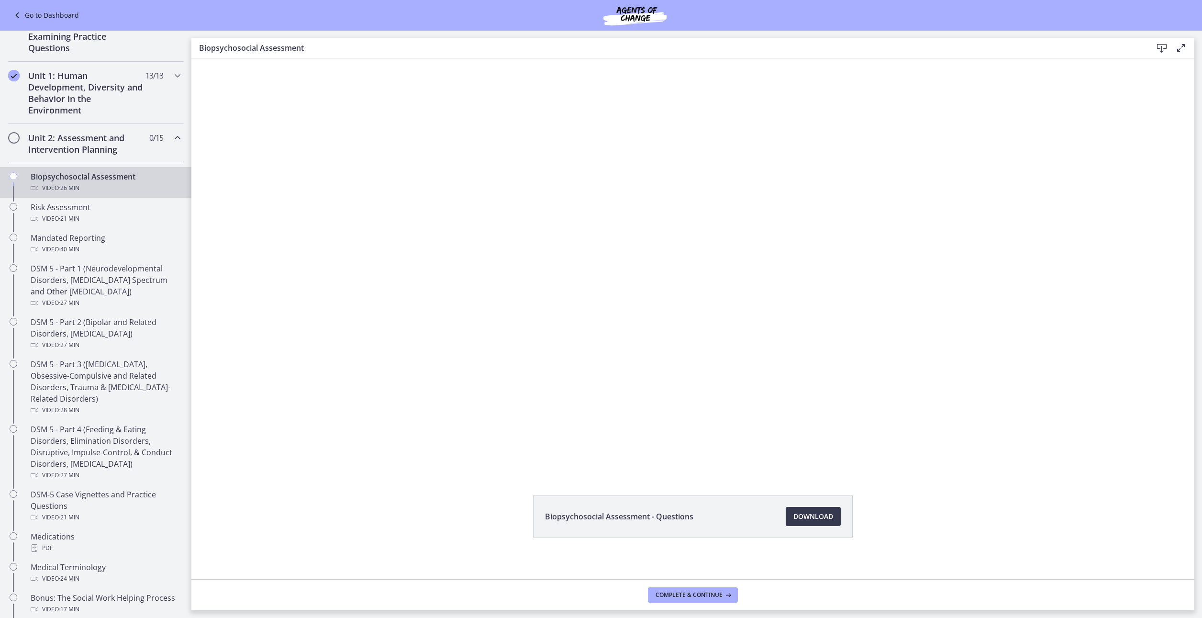
click at [90, 136] on h2 "Unit 2: Assessment and Intervention Planning" at bounding box center [86, 143] width 117 height 23
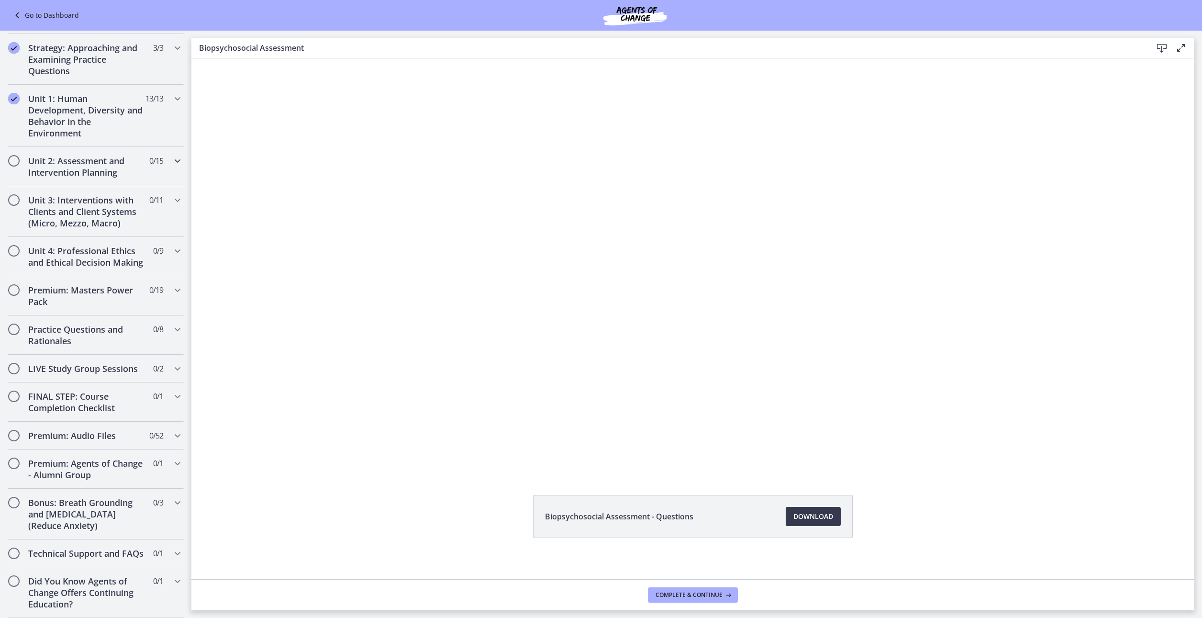
click at [90, 155] on h2 "Unit 2: Assessment and Intervention Planning" at bounding box center [86, 166] width 117 height 23
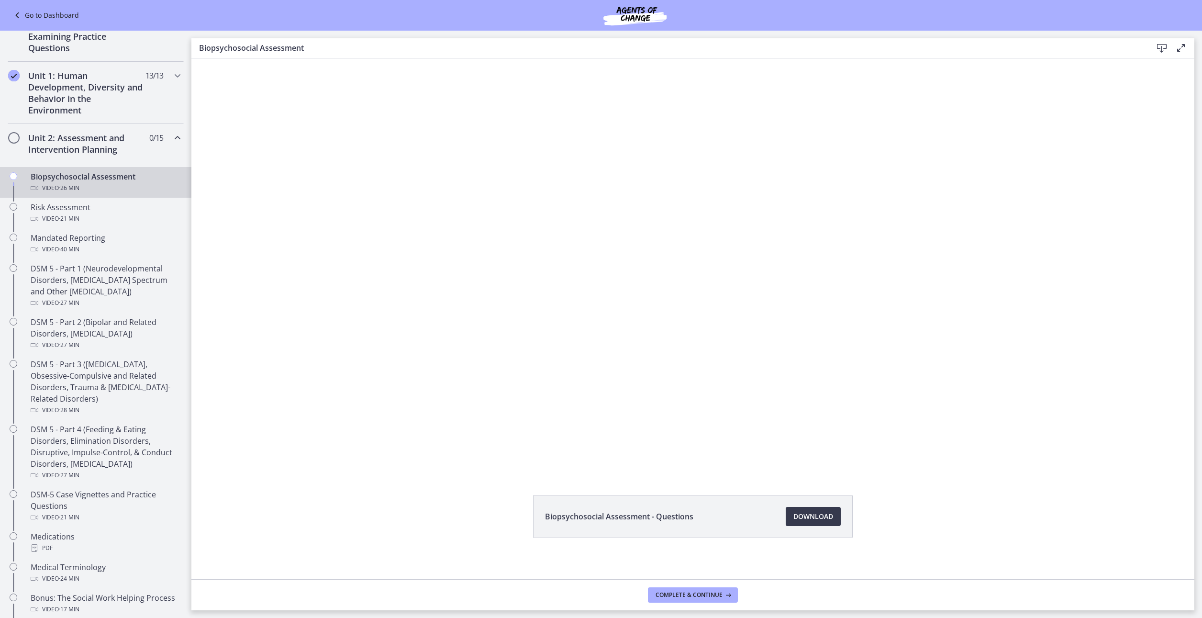
click at [83, 145] on h2 "Unit 2: Assessment and Intervention Planning" at bounding box center [86, 143] width 117 height 23
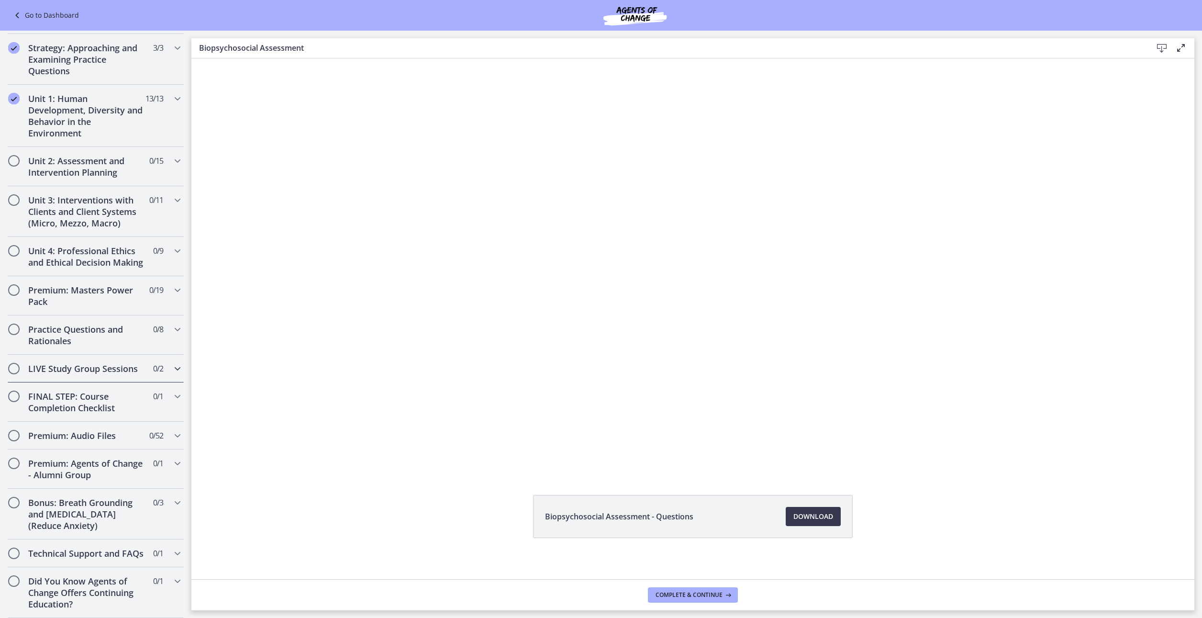
click at [58, 363] on h2 "LIVE Study Group Sessions" at bounding box center [86, 368] width 117 height 11
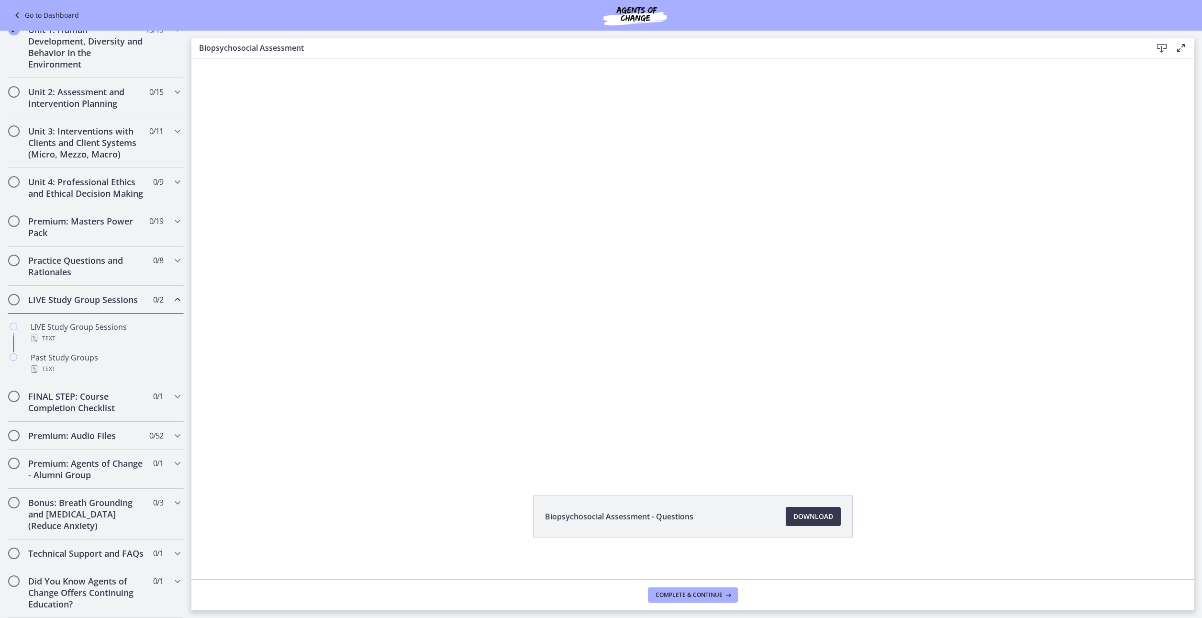
scroll to position [266, 0]
click at [66, 400] on h2 "FINAL STEP: Course Completion Checklist" at bounding box center [86, 402] width 117 height 23
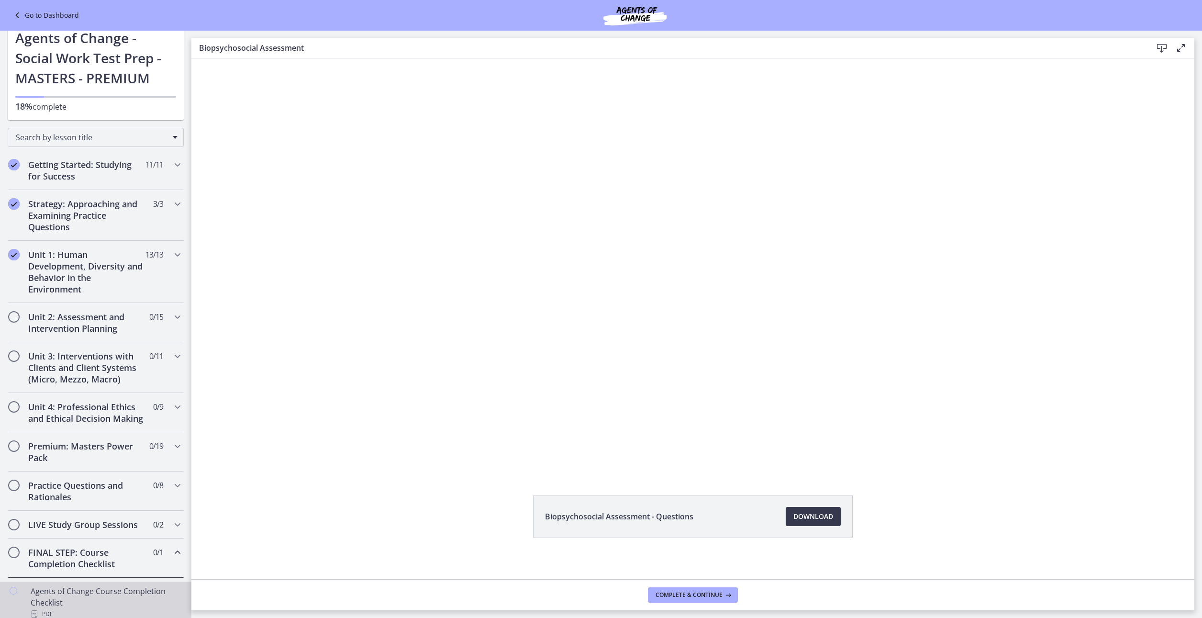
scroll to position [0, 0]
